Goal: Information Seeking & Learning: Learn about a topic

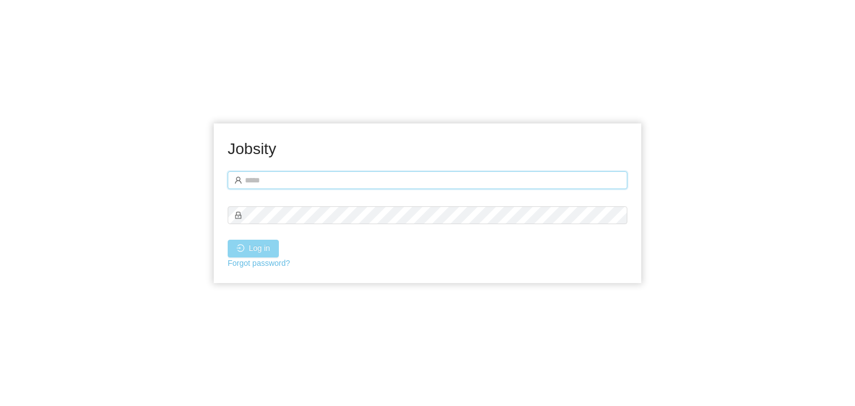
type input "**********"
click at [257, 245] on button "Log in" at bounding box center [253, 249] width 51 height 18
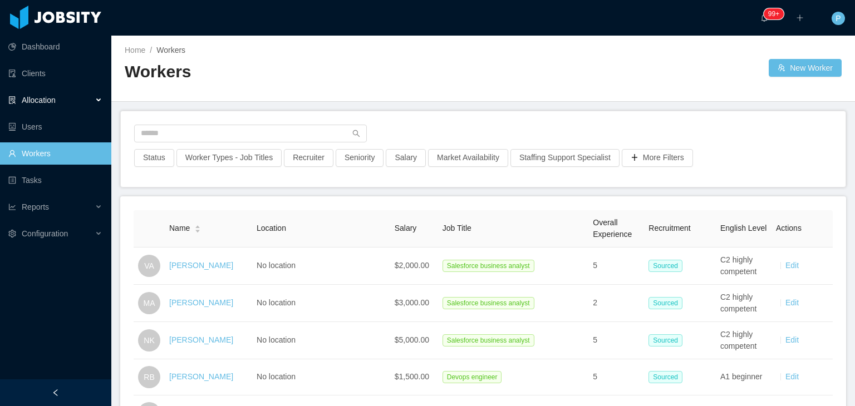
click at [41, 105] on div "Allocation" at bounding box center [55, 100] width 111 height 22
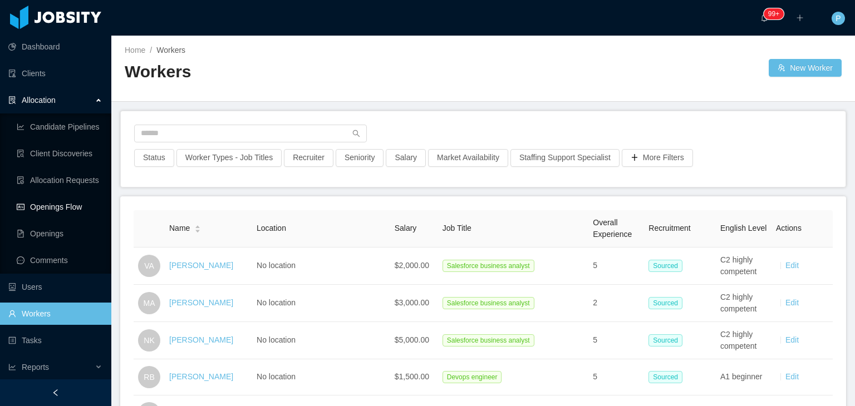
click at [57, 205] on link "Openings Flow" at bounding box center [60, 207] width 86 height 22
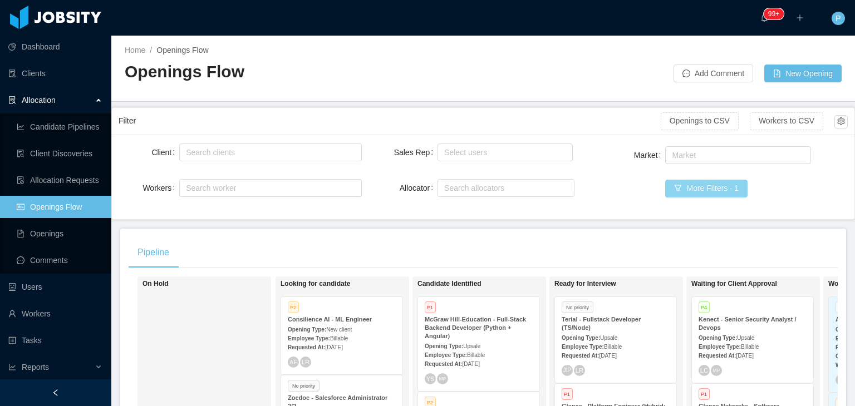
click at [709, 196] on button "More Filters · 1" at bounding box center [706, 189] width 82 height 18
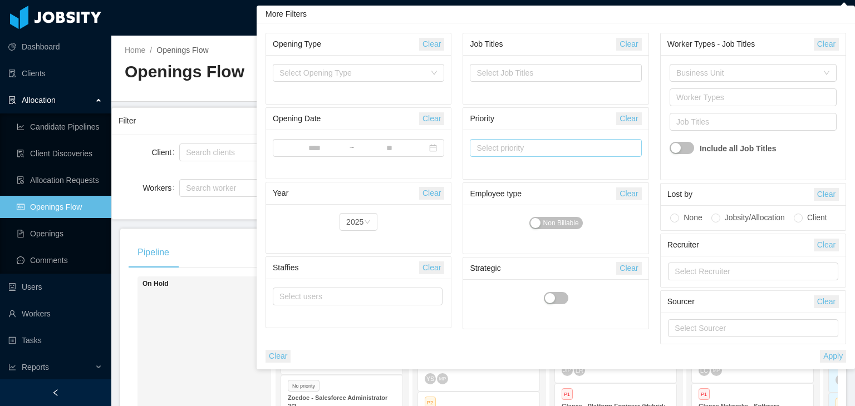
click at [537, 145] on div "Select priority" at bounding box center [550, 147] width 148 height 11
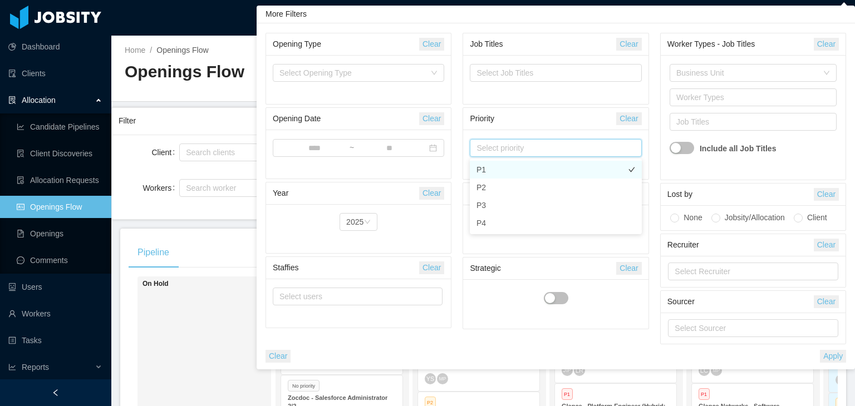
click at [532, 164] on li "P1" at bounding box center [556, 170] width 172 height 18
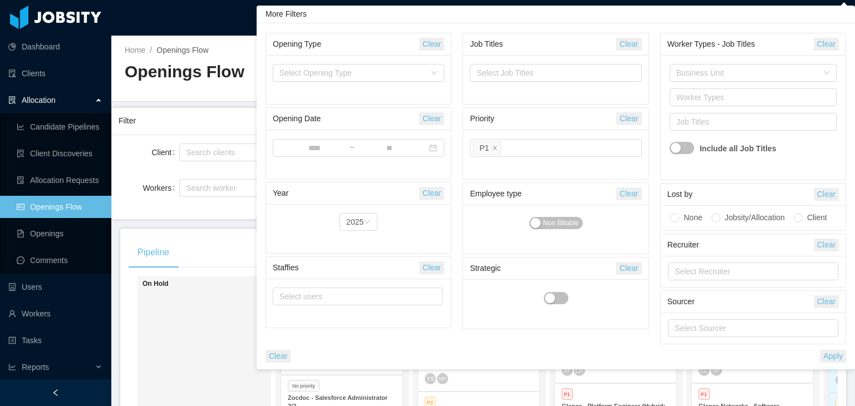
click at [834, 358] on button "Apply" at bounding box center [833, 356] width 26 height 13
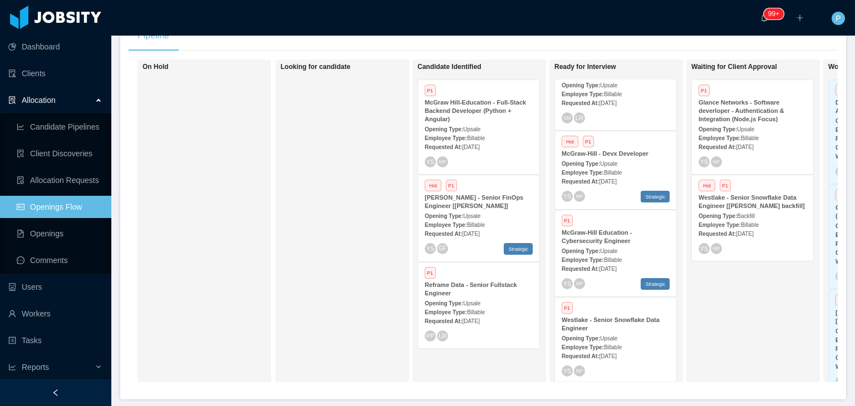
scroll to position [208, 0]
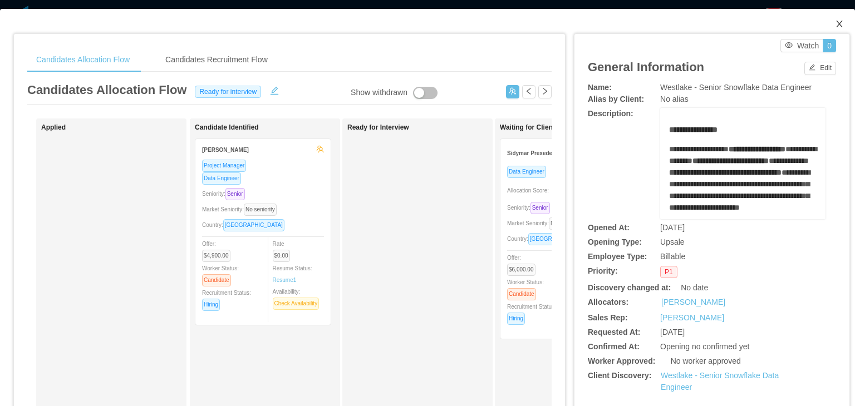
click at [836, 23] on icon "icon: close" at bounding box center [839, 24] width 6 height 7
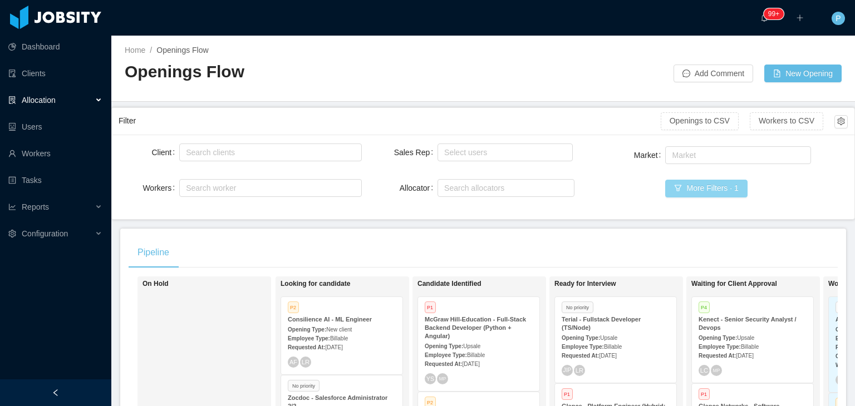
click at [685, 181] on button "More Filters · 1" at bounding box center [706, 189] width 82 height 18
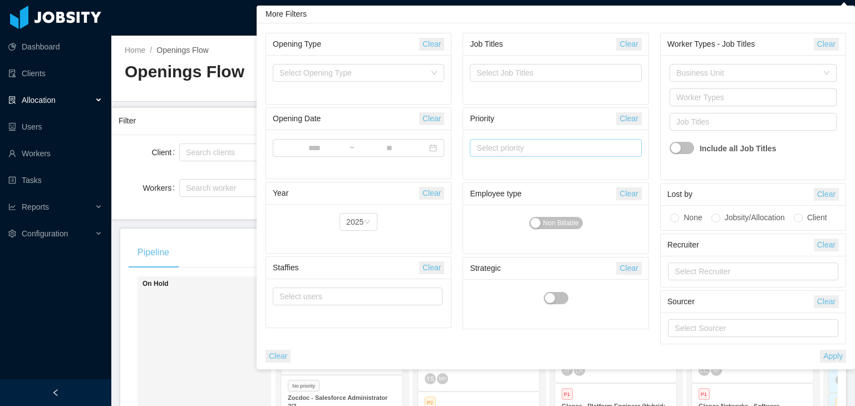
click at [539, 143] on div "Select priority" at bounding box center [550, 147] width 148 height 11
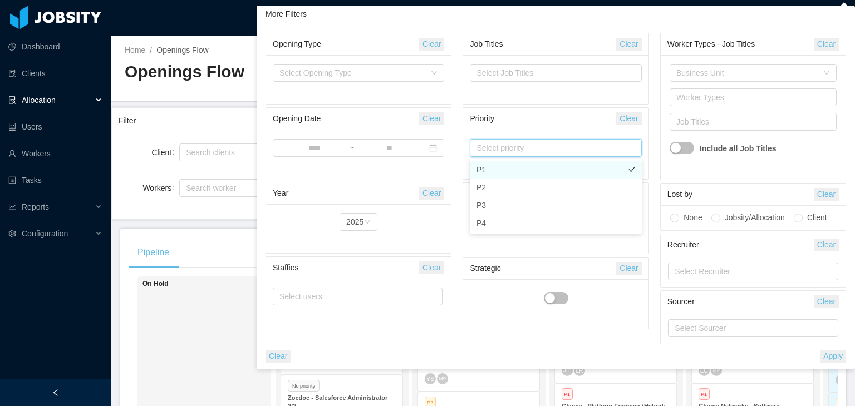
click at [532, 169] on li "P1" at bounding box center [556, 170] width 172 height 18
click at [828, 350] on button "Apply" at bounding box center [833, 356] width 26 height 13
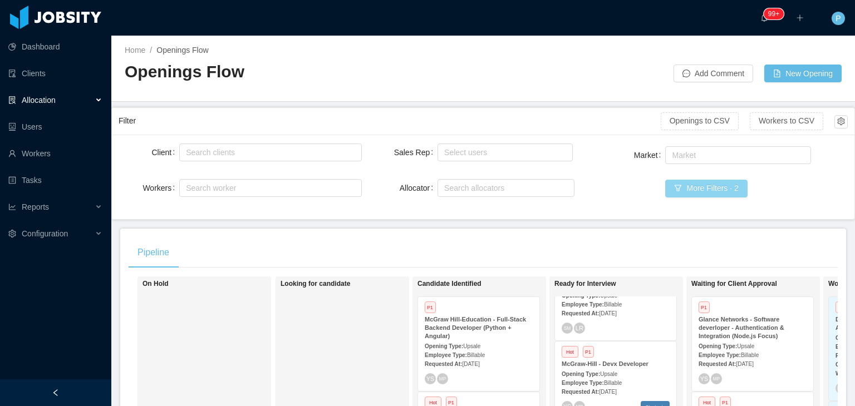
click at [679, 182] on button "More Filters · 2" at bounding box center [706, 189] width 82 height 18
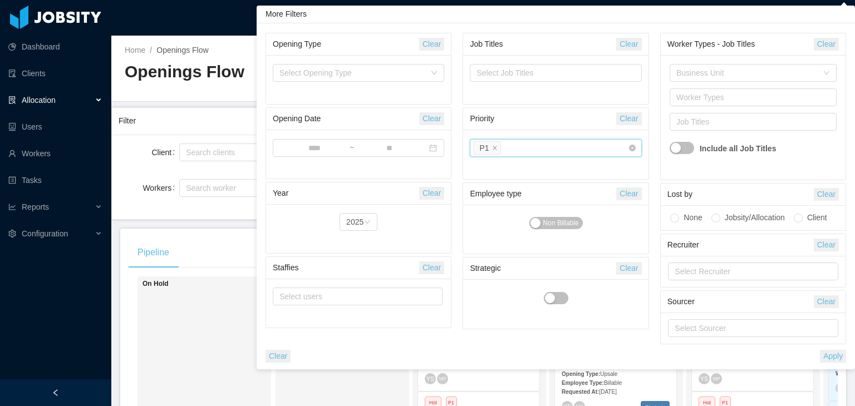
click at [503, 148] on input at bounding box center [506, 148] width 6 height 13
click at [514, 190] on li "P2" at bounding box center [556, 188] width 172 height 18
click at [832, 360] on button "Apply" at bounding box center [833, 356] width 26 height 13
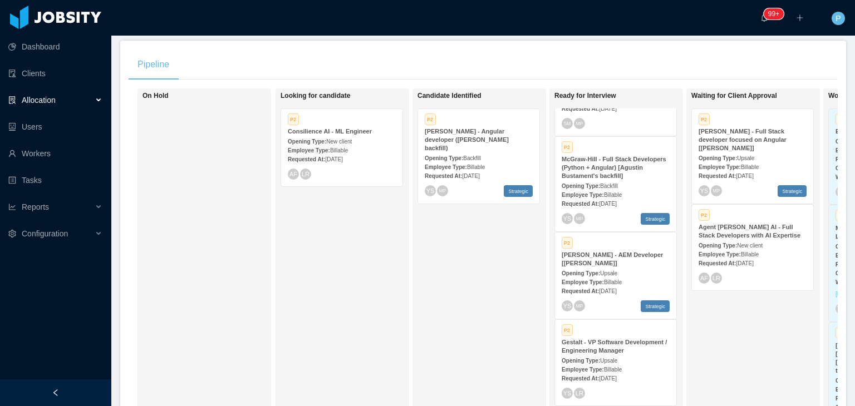
scroll to position [191, 0]
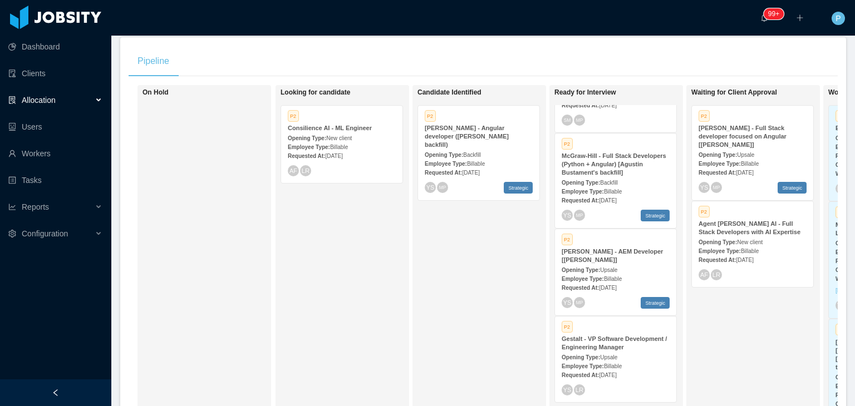
click at [335, 118] on div "P2" at bounding box center [342, 116] width 108 height 9
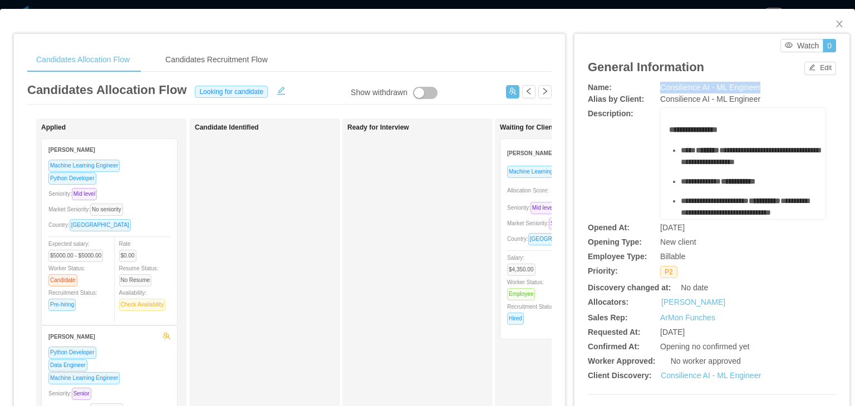
drag, startPoint x: 759, startPoint y: 91, endPoint x: 648, endPoint y: 91, distance: 110.2
click at [648, 91] on div "Name: Consilience AI - ML Engineer" at bounding box center [712, 88] width 248 height 12
copy div "Consilience AI - ML Engineer"
click at [641, 203] on div "**********" at bounding box center [712, 163] width 248 height 111
drag, startPoint x: 692, startPoint y: 87, endPoint x: 653, endPoint y: 91, distance: 39.1
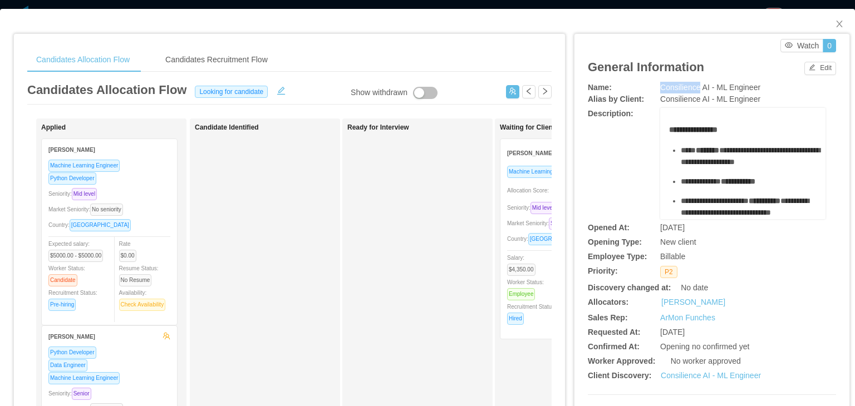
click at [660, 91] on span "Consilience AI - ML Engineer" at bounding box center [710, 87] width 100 height 9
copy span "Consilience"
click at [835, 22] on icon "icon: close" at bounding box center [839, 23] width 9 height 9
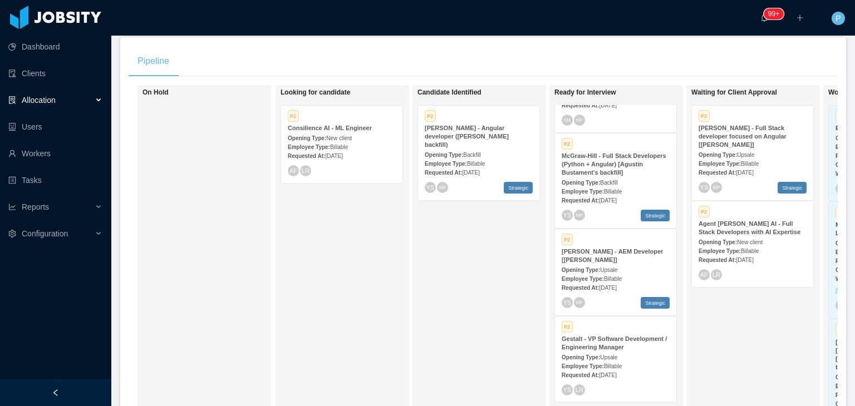
click at [764, 166] on div "Requested At: Jul 28th, 2025" at bounding box center [753, 172] width 108 height 12
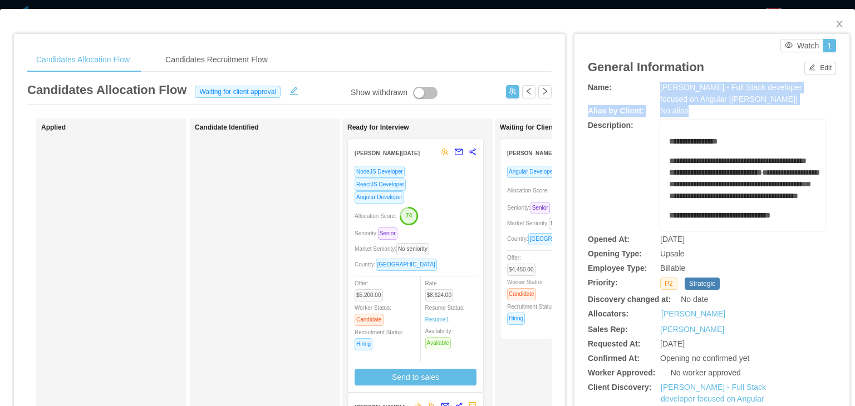
drag, startPoint x: 731, startPoint y: 106, endPoint x: 656, endPoint y: 90, distance: 76.7
click at [656, 90] on div "**********" at bounding box center [712, 298] width 248 height 433
click at [660, 90] on span "[PERSON_NAME] - Full Stack developer focused on Angular [[PERSON_NAME]]" at bounding box center [730, 93] width 141 height 21
drag, startPoint x: 655, startPoint y: 89, endPoint x: 730, endPoint y: 102, distance: 76.2
click at [730, 102] on div "[PERSON_NAME] - Full Stack developer focused on Angular [[PERSON_NAME]]" at bounding box center [742, 93] width 165 height 23
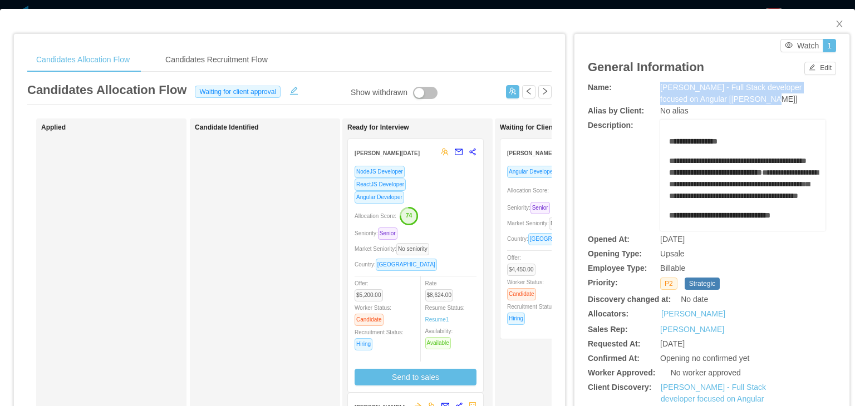
copy span "[PERSON_NAME] - Full Stack developer focused on Angular [[PERSON_NAME]]"
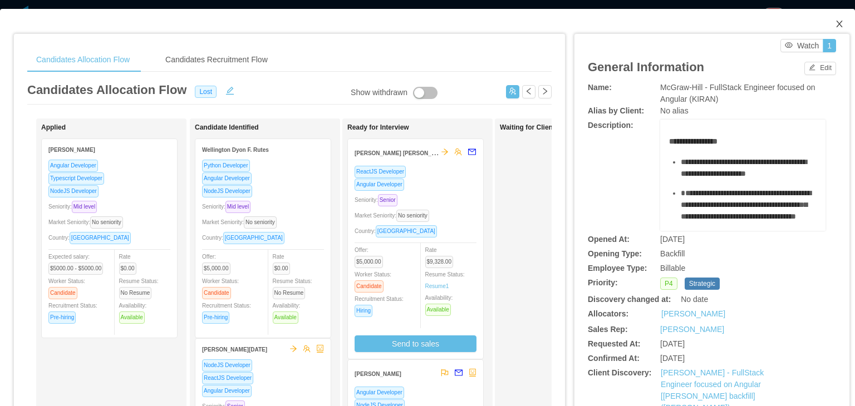
click at [835, 22] on icon "icon: close" at bounding box center [839, 23] width 9 height 9
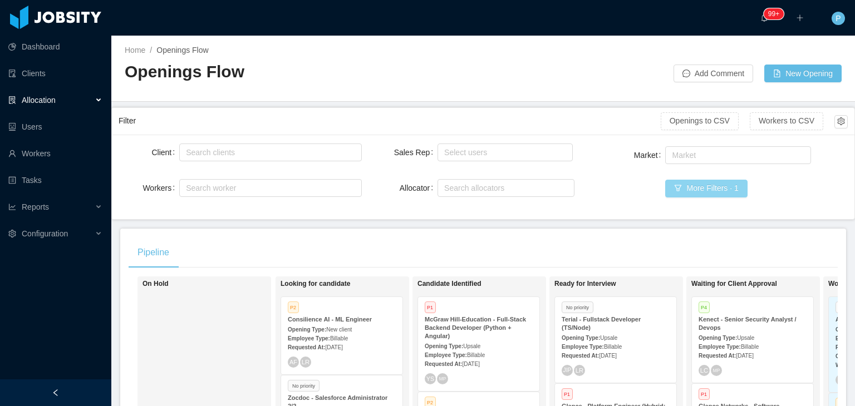
click at [667, 191] on button "More Filters · 1" at bounding box center [706, 189] width 82 height 18
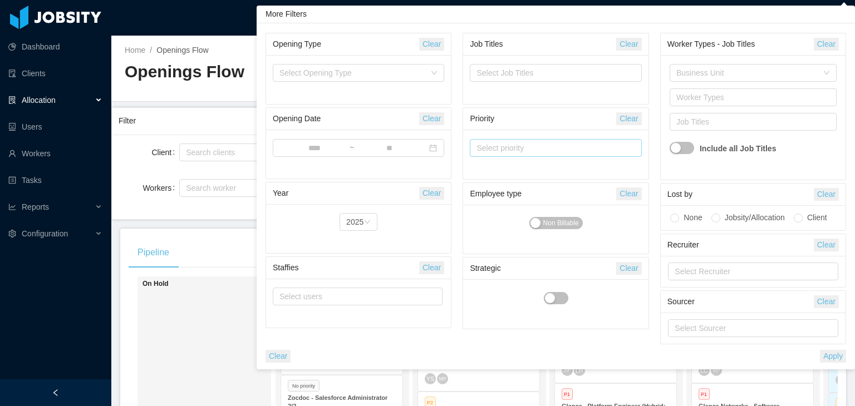
click at [572, 145] on div "Select priority" at bounding box center [550, 147] width 148 height 11
click at [558, 183] on li "P2" at bounding box center [556, 188] width 172 height 18
click at [835, 360] on button "Apply" at bounding box center [833, 356] width 26 height 13
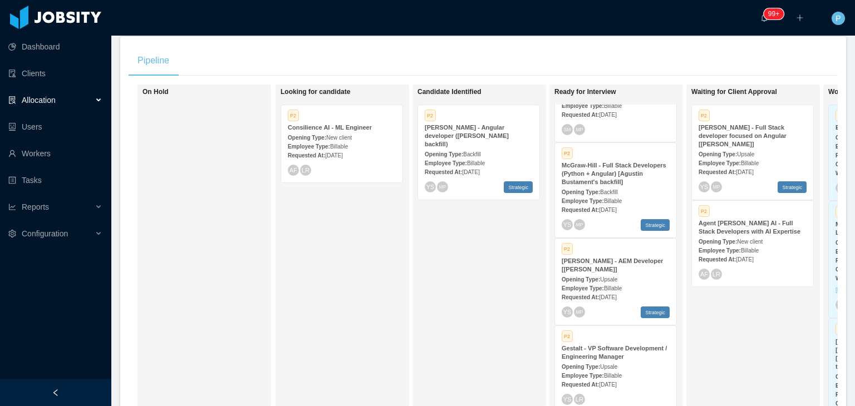
scroll to position [59, 0]
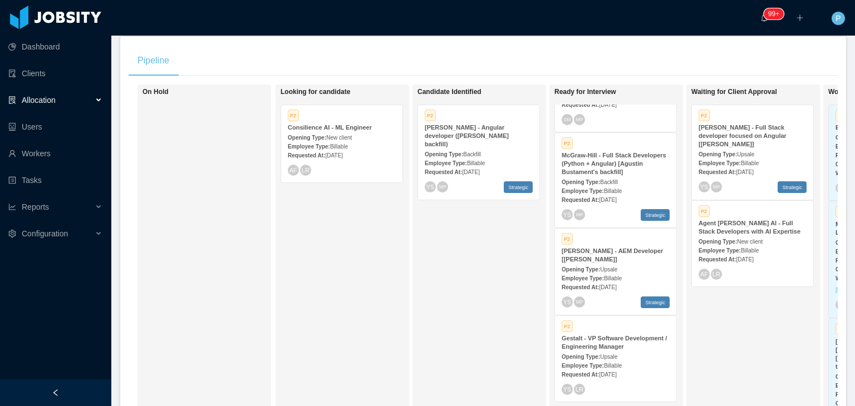
drag, startPoint x: 680, startPoint y: 281, endPoint x: 656, endPoint y: 52, distance: 229.5
click at [656, 52] on div "Pipeline" at bounding box center [483, 60] width 709 height 31
